Goal: Obtain resource: Download file/media

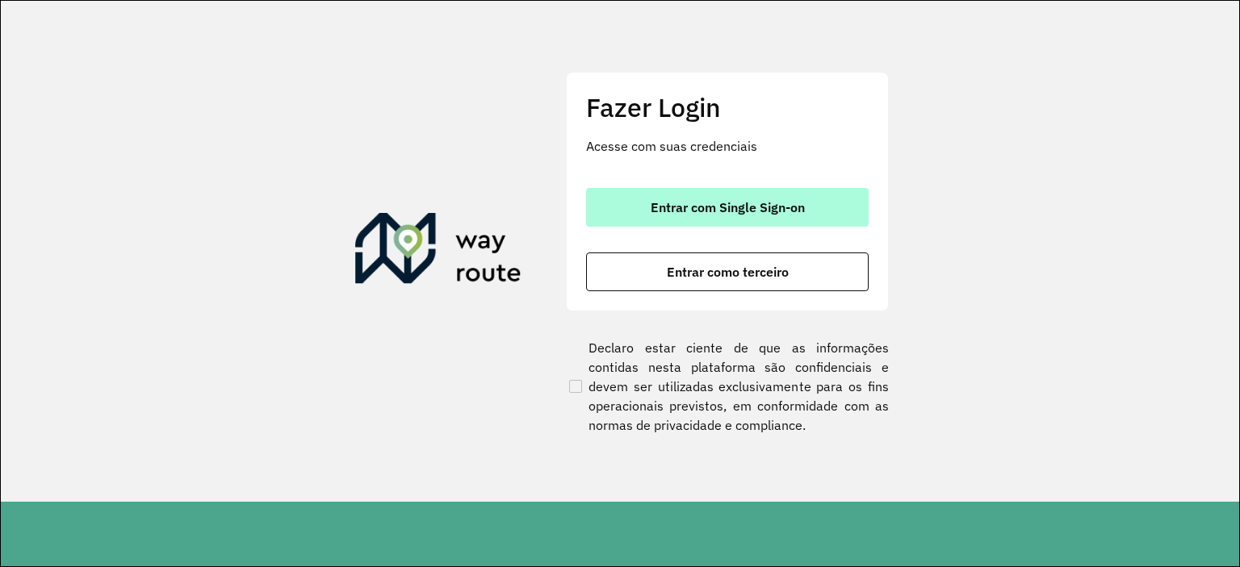
click at [798, 194] on button "Entrar com Single Sign-on" at bounding box center [727, 207] width 283 height 39
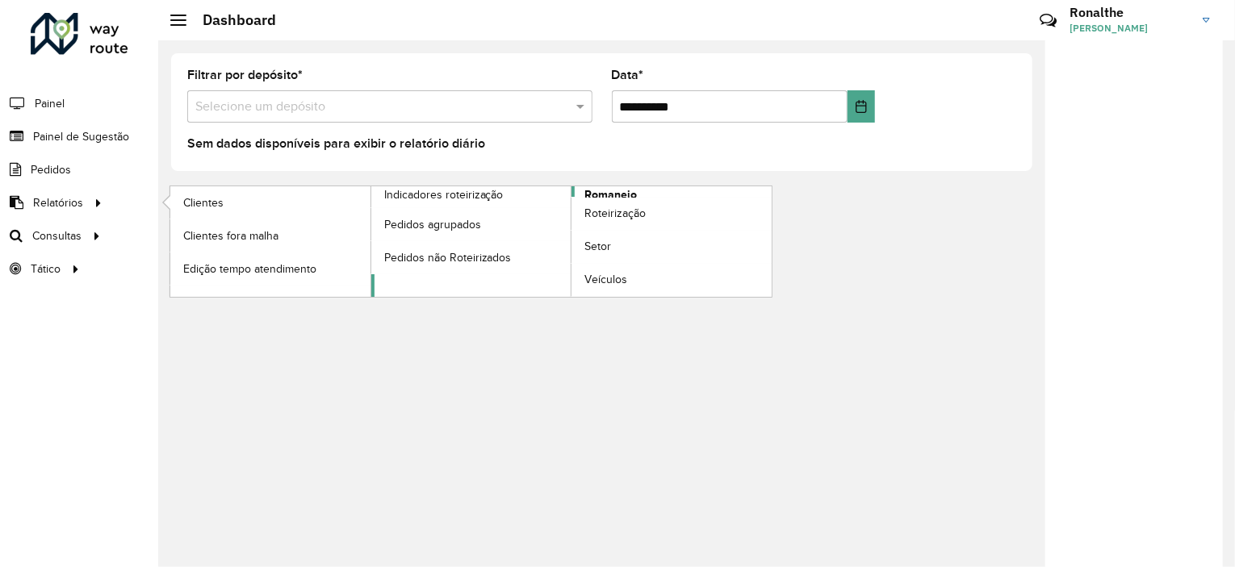
click at [584, 189] on span "Romaneio" at bounding box center [610, 194] width 52 height 17
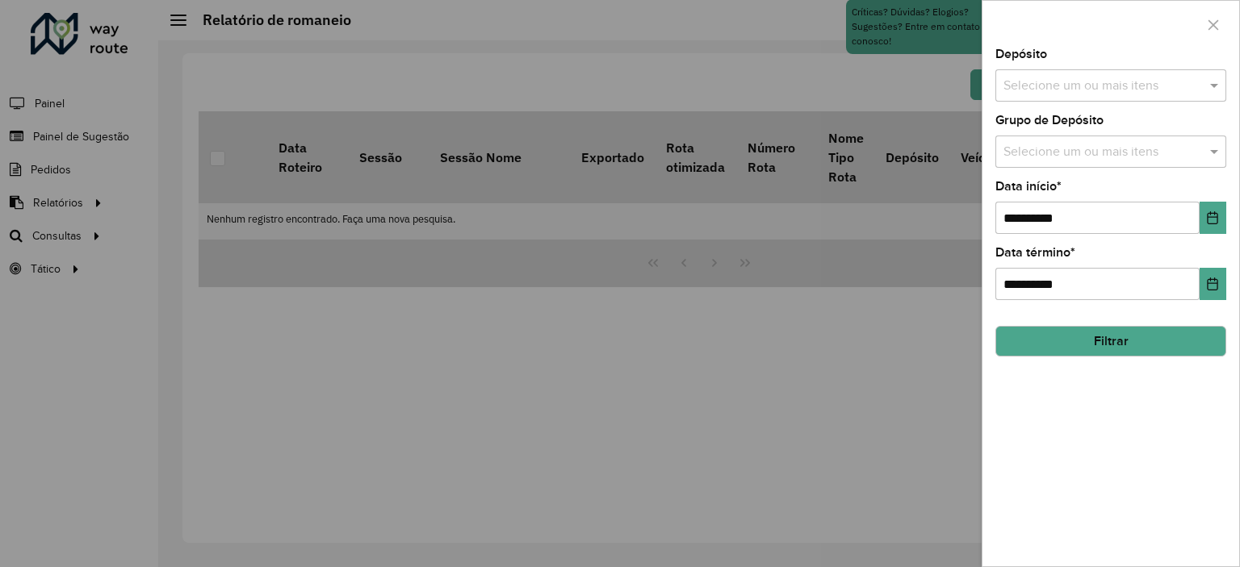
click at [1037, 77] on input "text" at bounding box center [1102, 86] width 207 height 19
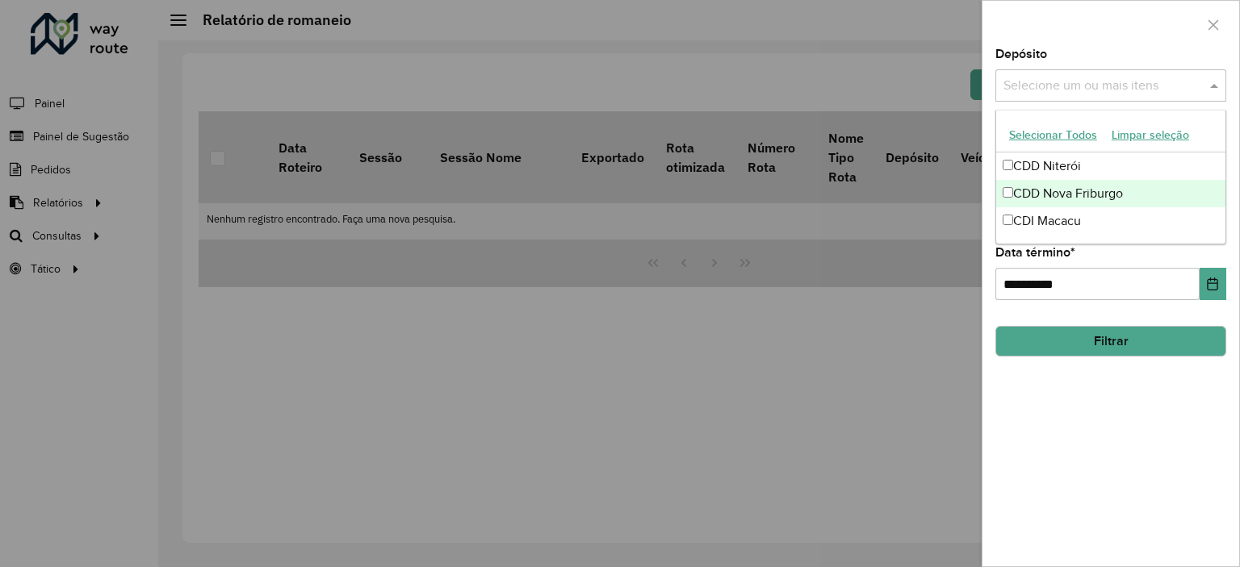
click at [1037, 186] on div "CDD Nova Friburgo" at bounding box center [1110, 193] width 229 height 27
click at [1091, 403] on div "**********" at bounding box center [1110, 307] width 257 height 518
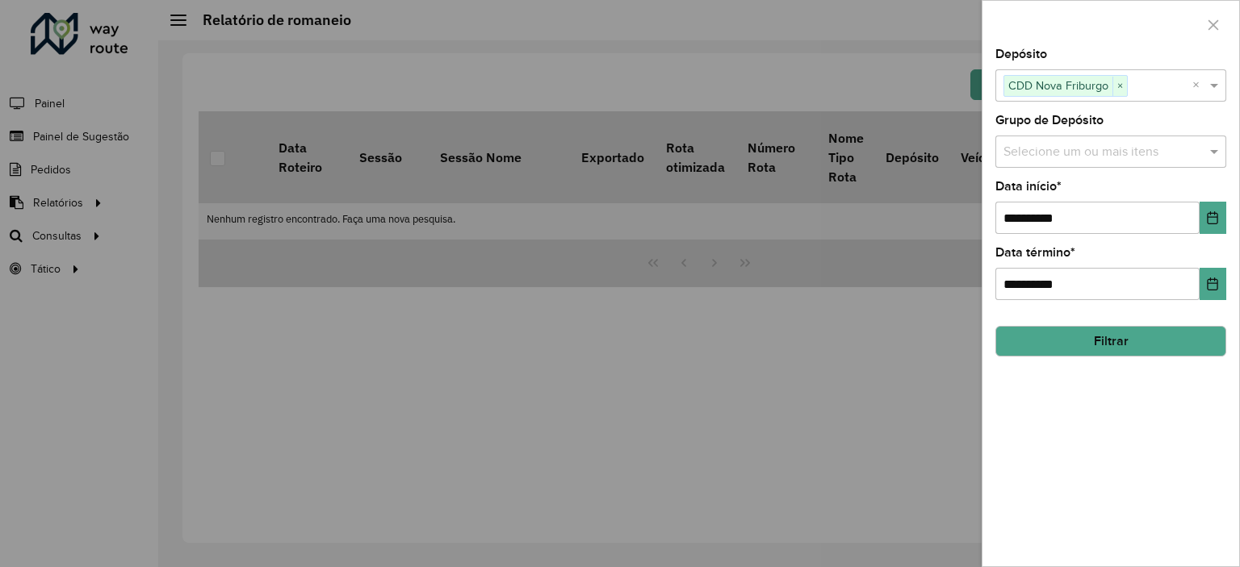
click at [1104, 156] on input "text" at bounding box center [1102, 152] width 207 height 19
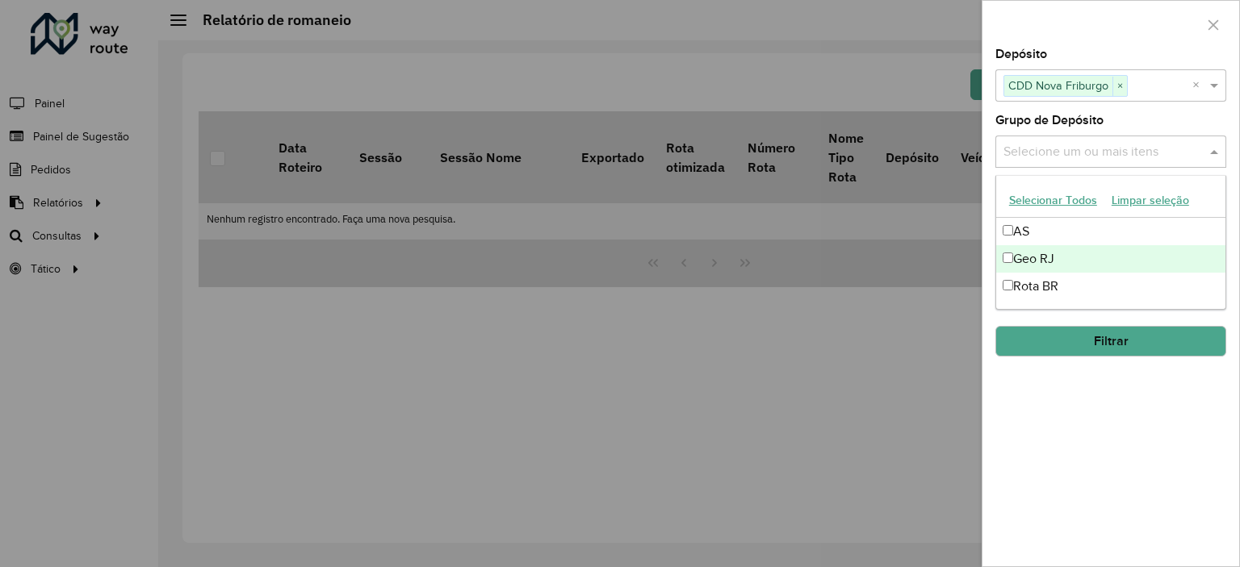
click at [1074, 264] on div "Geo RJ" at bounding box center [1110, 258] width 229 height 27
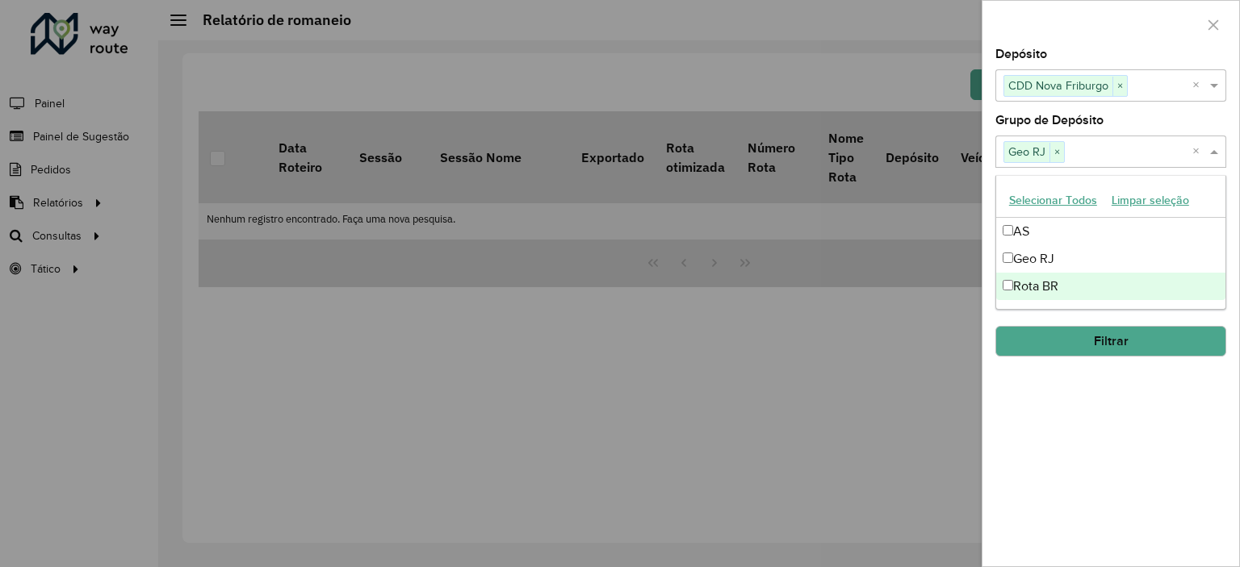
click at [1084, 425] on div "**********" at bounding box center [1110, 307] width 257 height 518
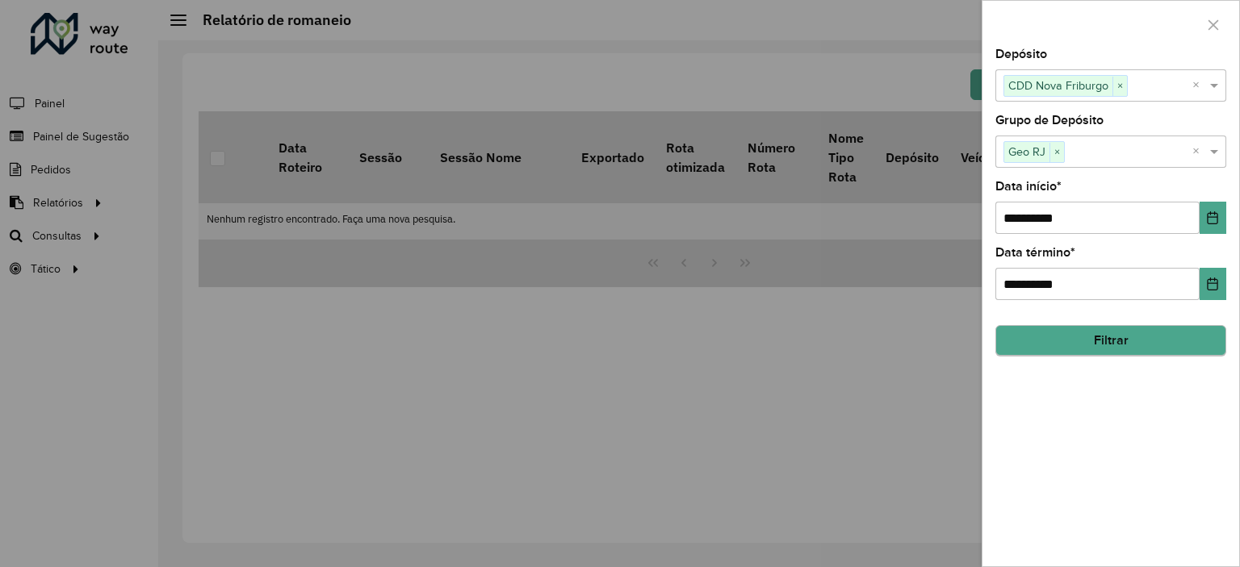
click at [1110, 354] on hb-field-button "Filtrar" at bounding box center [1110, 335] width 231 height 44
click at [1116, 337] on button "Filtrar" at bounding box center [1110, 341] width 231 height 31
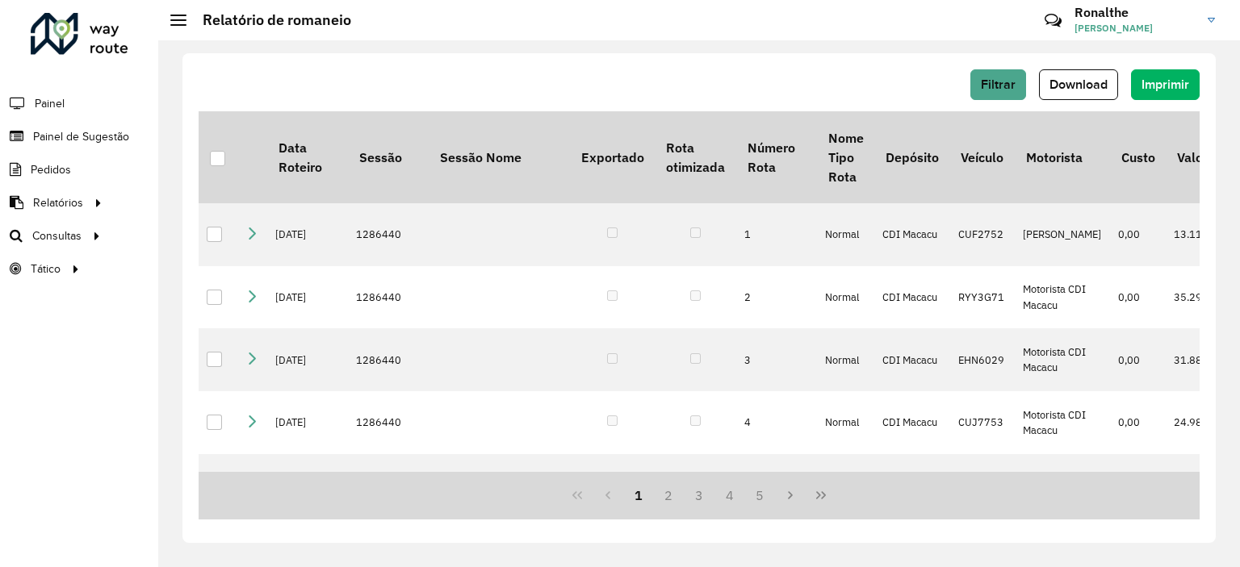
click at [1091, 89] on span "Download" at bounding box center [1078, 84] width 58 height 14
